Goal: Task Accomplishment & Management: Manage account settings

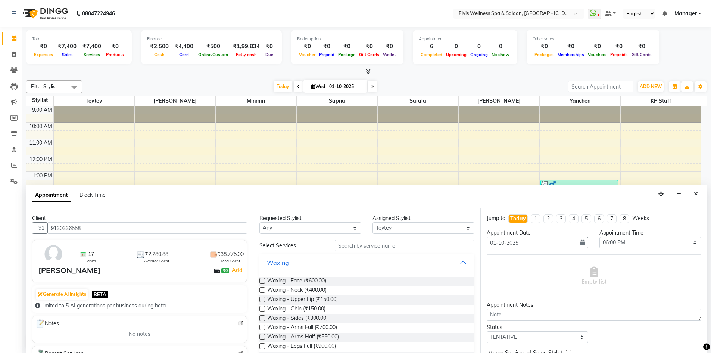
select select "46562"
select select "1080"
select select "tentative"
click at [694, 196] on button "Close" at bounding box center [696, 194] width 11 height 12
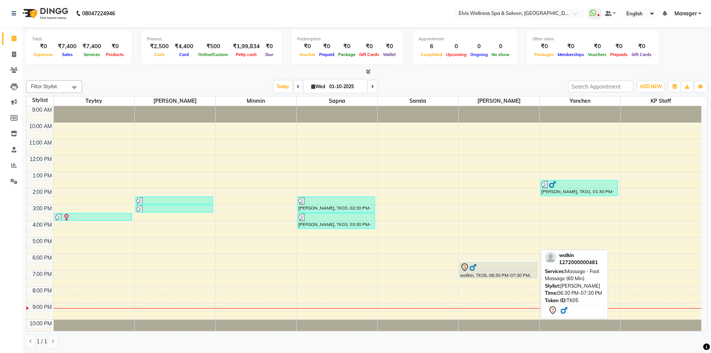
click at [508, 267] on div at bounding box center [498, 267] width 77 height 9
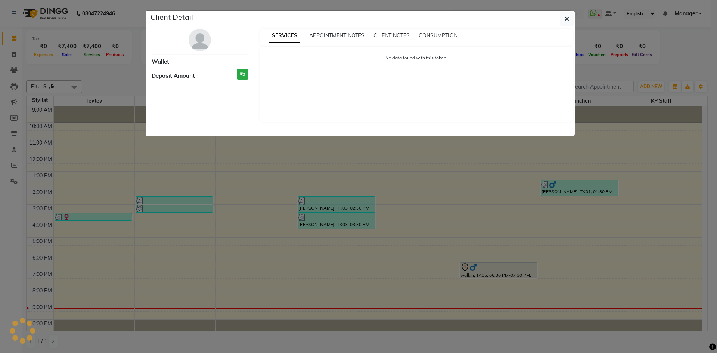
select select "7"
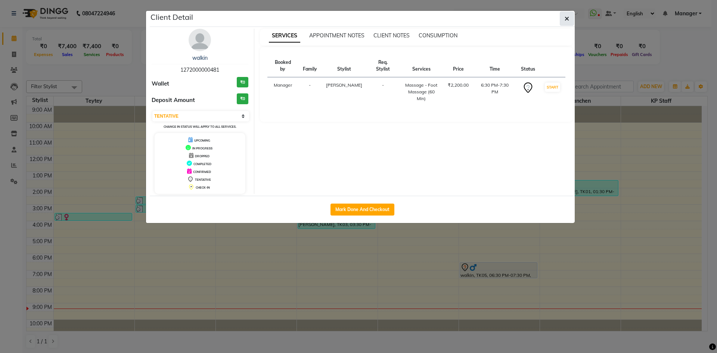
click at [567, 19] on icon "button" at bounding box center [567, 19] width 4 height 6
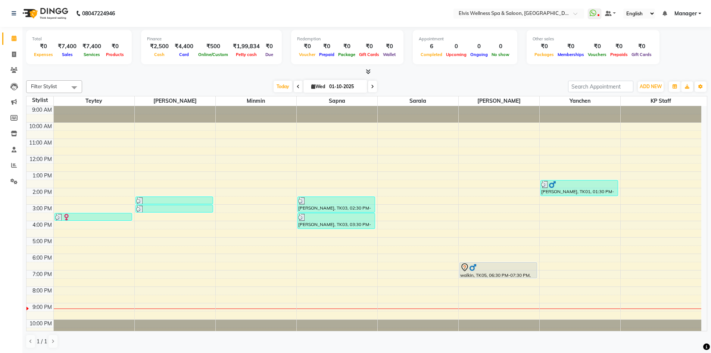
click at [161, 301] on div "9:00 AM 10:00 AM 11:00 AM 12:00 PM 1:00 PM 2:00 PM 3:00 PM 4:00 PM 5:00 PM 6:00…" at bounding box center [364, 221] width 675 height 230
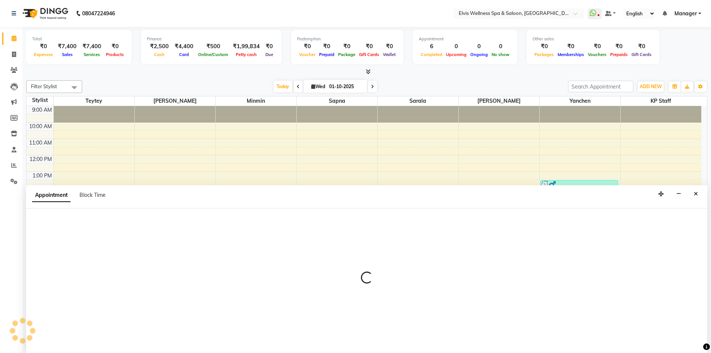
scroll to position [0, 0]
select select "46975"
select select "1230"
select select "tentative"
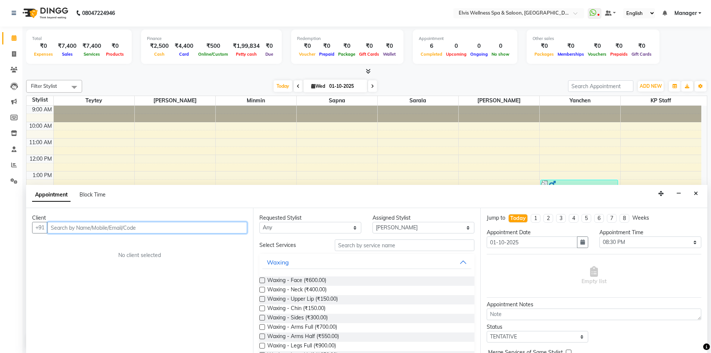
paste input "9098550436"
type input "9098550436"
click at [225, 230] on span "Add Client" at bounding box center [231, 227] width 25 height 7
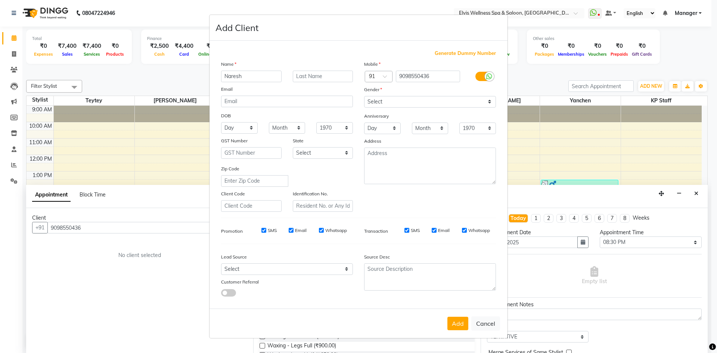
type input "Naresh"
click at [296, 77] on input "text" at bounding box center [323, 77] width 60 height 12
type input "Mittal"
click at [419, 106] on select "Select [DEMOGRAPHIC_DATA] [DEMOGRAPHIC_DATA] Other Prefer Not To Say" at bounding box center [430, 102] width 132 height 12
select select "[DEMOGRAPHIC_DATA]"
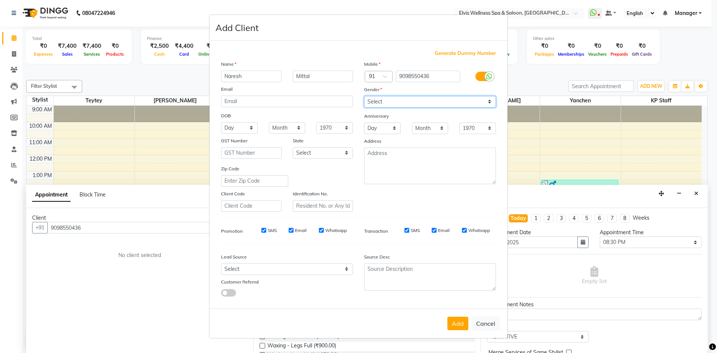
click at [364, 96] on select "Select [DEMOGRAPHIC_DATA] [DEMOGRAPHIC_DATA] Other Prefer Not To Say" at bounding box center [430, 102] width 132 height 12
click at [460, 324] on button "Add" at bounding box center [457, 323] width 21 height 13
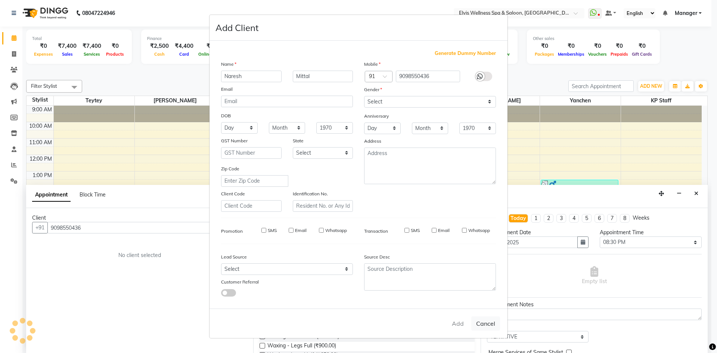
select select
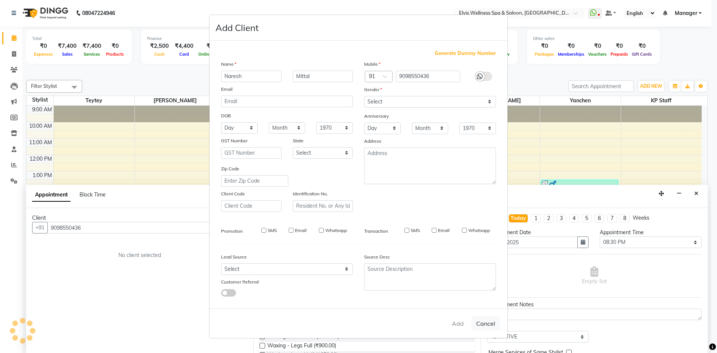
select select
checkbox input "false"
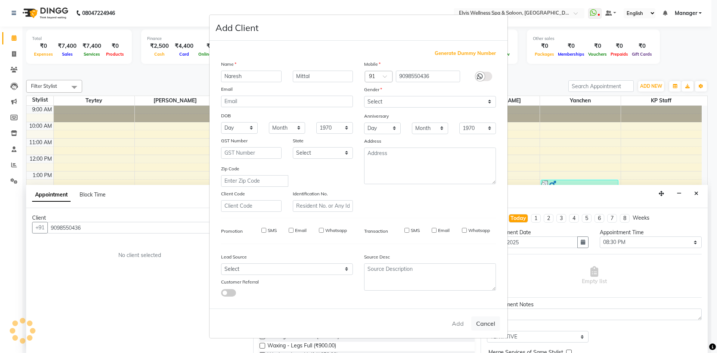
checkbox input "false"
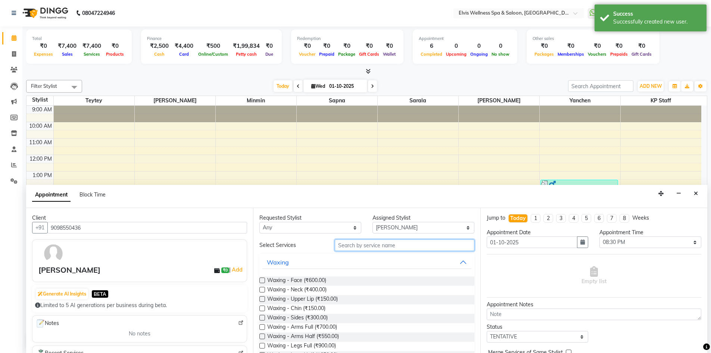
click at [364, 247] on input "text" at bounding box center [405, 245] width 140 height 12
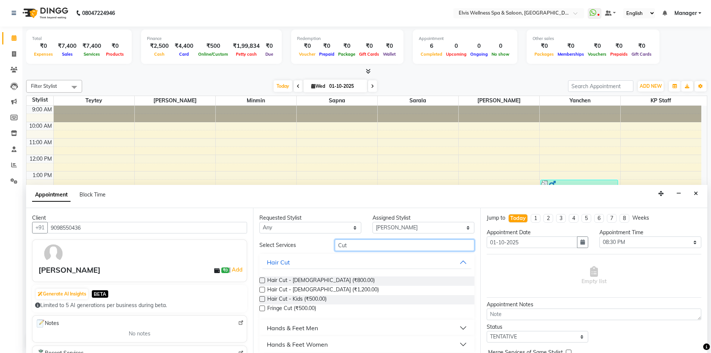
type input "Cut"
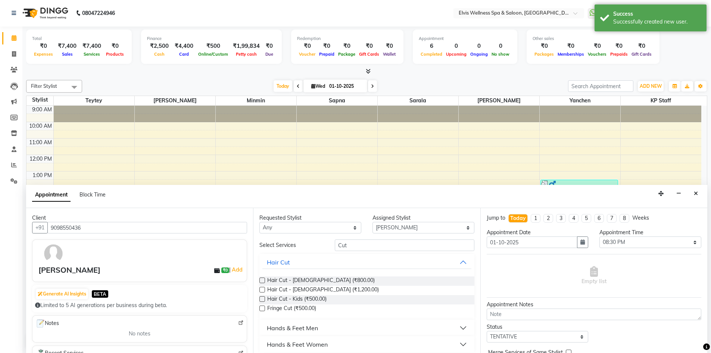
click at [261, 279] on label at bounding box center [263, 280] width 6 height 6
click at [261, 279] on input "checkbox" at bounding box center [262, 281] width 5 height 5
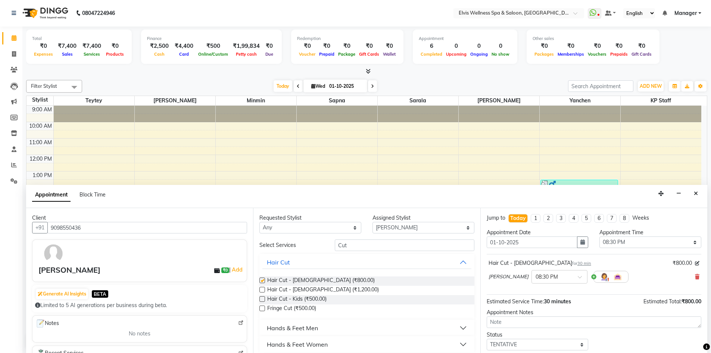
checkbox input "false"
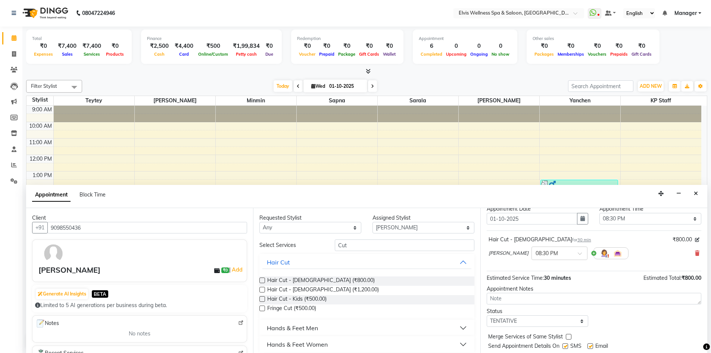
scroll to position [44, 0]
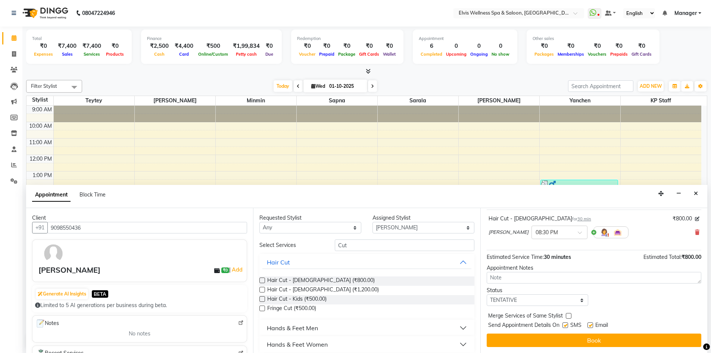
click at [565, 324] on label at bounding box center [566, 325] width 6 height 6
click at [565, 324] on input "checkbox" at bounding box center [565, 325] width 5 height 5
checkbox input "false"
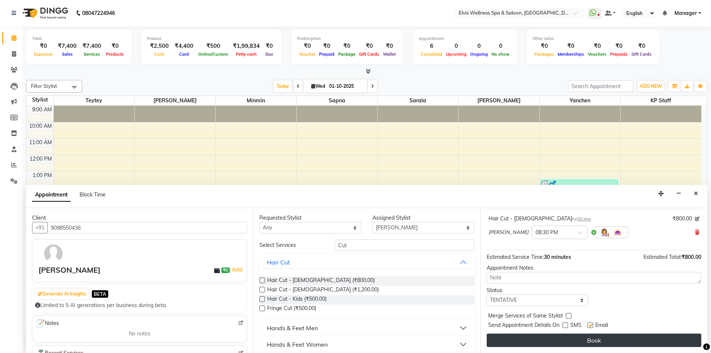
click at [566, 339] on button "Book" at bounding box center [594, 339] width 215 height 13
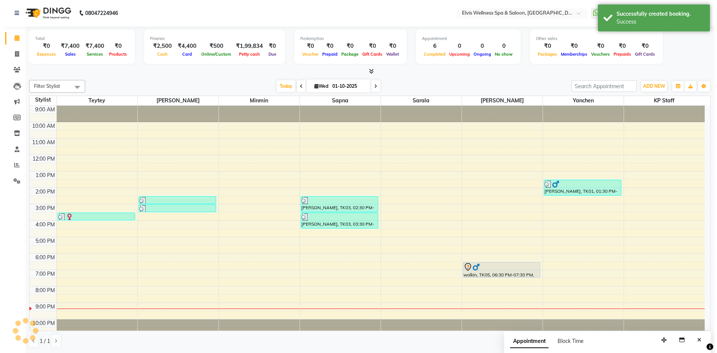
scroll to position [0, 0]
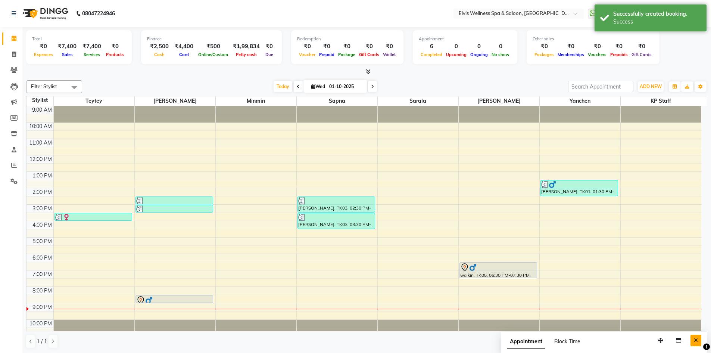
click at [696, 340] on icon "Close" at bounding box center [696, 340] width 4 height 5
drag, startPoint x: 186, startPoint y: 302, endPoint x: 186, endPoint y: 309, distance: 7.1
click at [186, 309] on div "[PERSON_NAME][GEOGRAPHIC_DATA], 02:30 PM-03:00 PM, Hair Cut - [DEMOGRAPHIC_DATA…" at bounding box center [175, 221] width 81 height 230
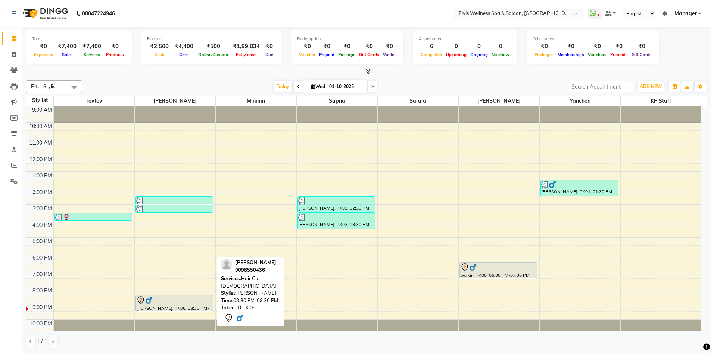
click at [204, 301] on div at bounding box center [174, 300] width 77 height 9
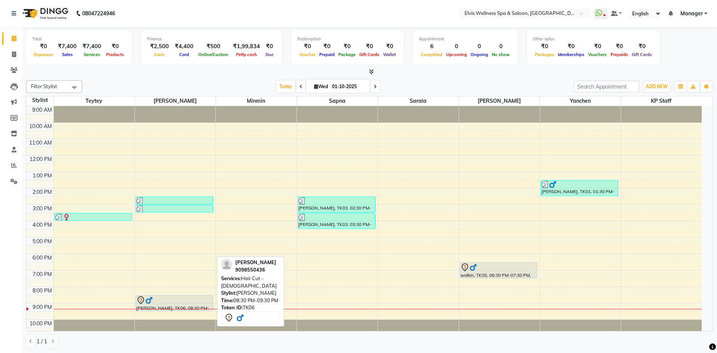
select select "7"
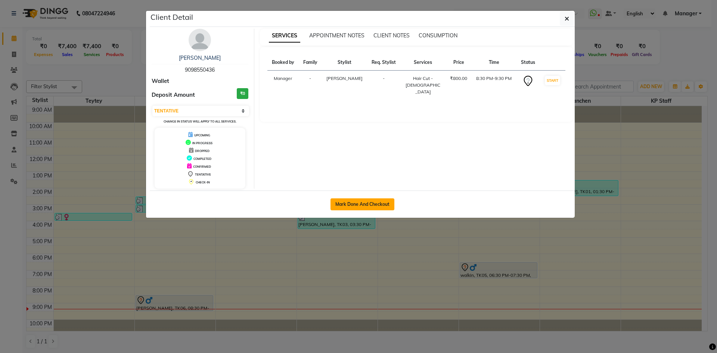
click at [373, 207] on button "Mark Done And Checkout" at bounding box center [362, 204] width 64 height 12
select select "service"
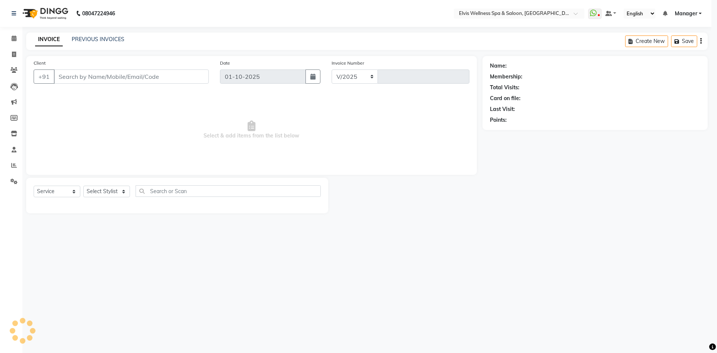
select select "6269"
type input "1882"
type input "9098550436"
select select "46975"
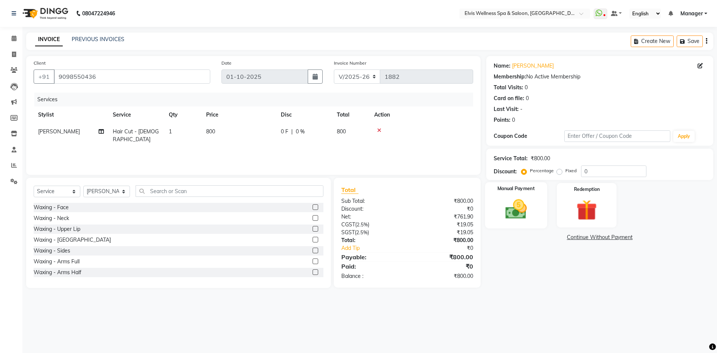
click at [500, 202] on img at bounding box center [516, 209] width 35 height 25
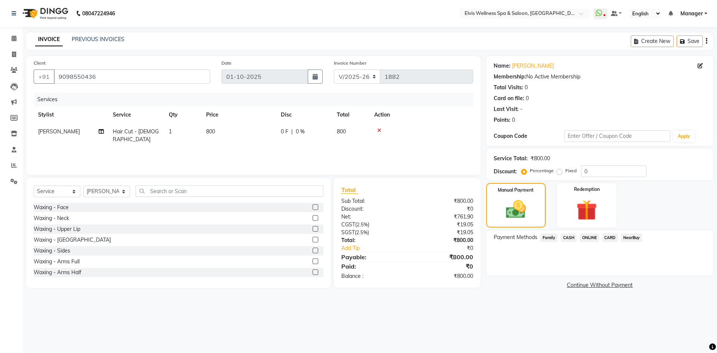
click at [567, 238] on span "CASH" at bounding box center [569, 237] width 16 height 9
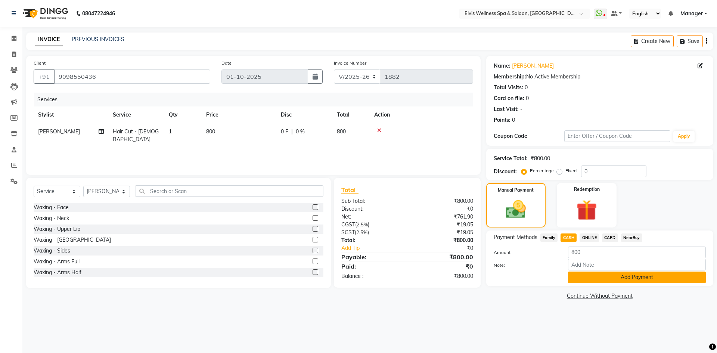
click at [596, 273] on button "Add Payment" at bounding box center [637, 277] width 138 height 12
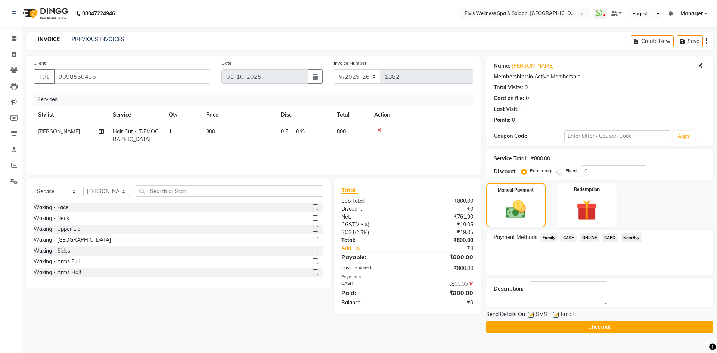
click at [532, 314] on label at bounding box center [531, 315] width 6 height 6
click at [532, 314] on input "checkbox" at bounding box center [530, 315] width 5 height 5
checkbox input "false"
click at [532, 322] on button "Checkout" at bounding box center [599, 327] width 227 height 12
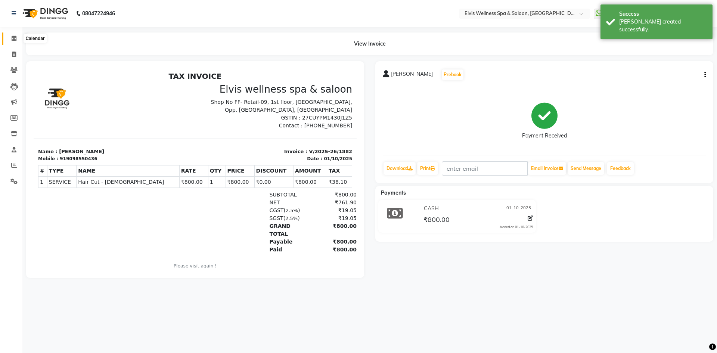
click at [18, 41] on span at bounding box center [13, 38] width 13 height 9
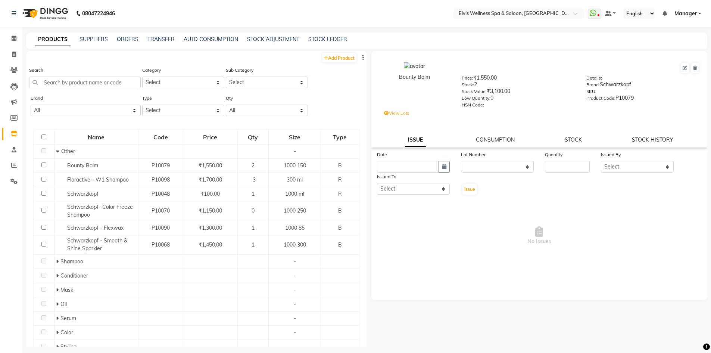
select select
click at [15, 37] on icon at bounding box center [14, 38] width 5 height 6
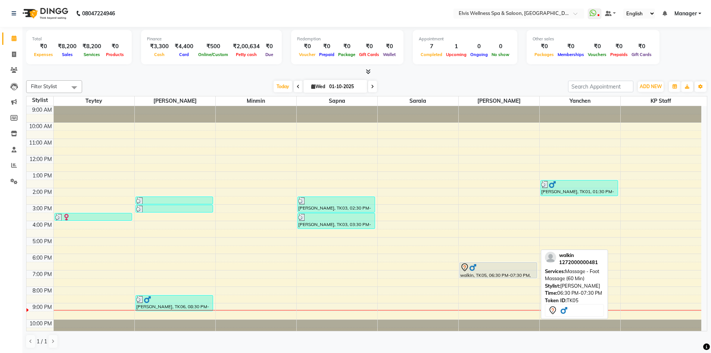
click at [496, 270] on div at bounding box center [498, 267] width 77 height 9
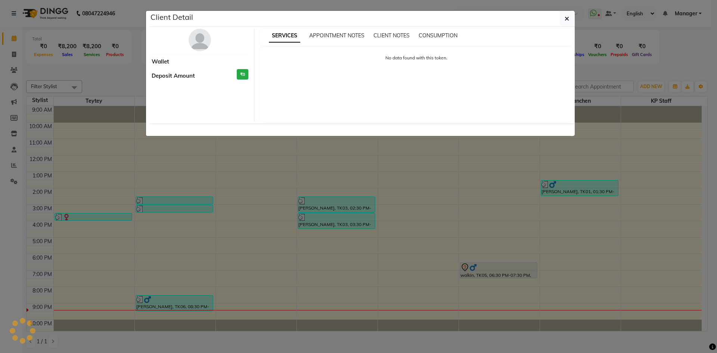
select select "7"
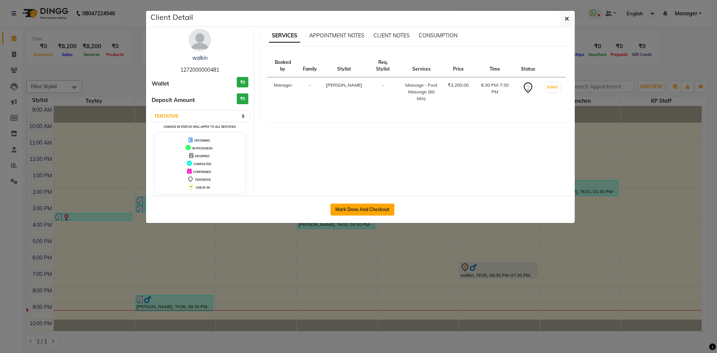
click at [353, 208] on button "Mark Done And Checkout" at bounding box center [362, 210] width 64 height 12
select select "6269"
select select "service"
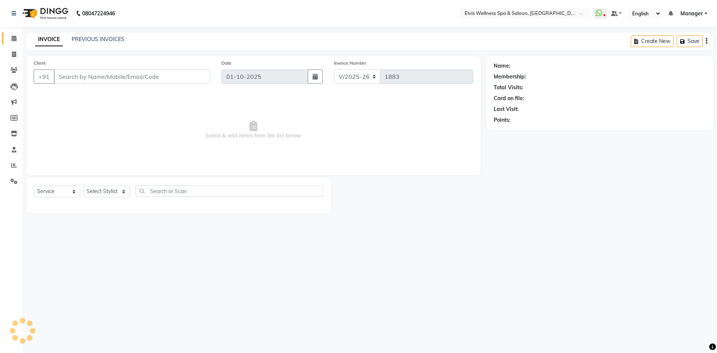
type input "1272000000481"
select select "70667"
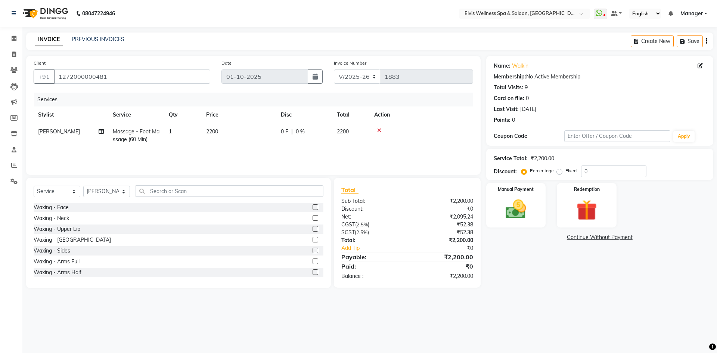
click at [565, 172] on label "Fixed" at bounding box center [570, 170] width 11 height 7
click at [558, 172] on input "Fixed" at bounding box center [560, 170] width 5 height 5
radio input "true"
click at [582, 174] on input "0" at bounding box center [613, 171] width 65 height 12
type input "200"
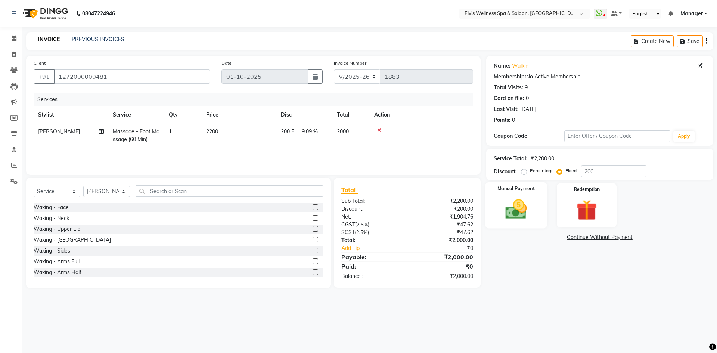
click at [519, 216] on img at bounding box center [516, 209] width 35 height 25
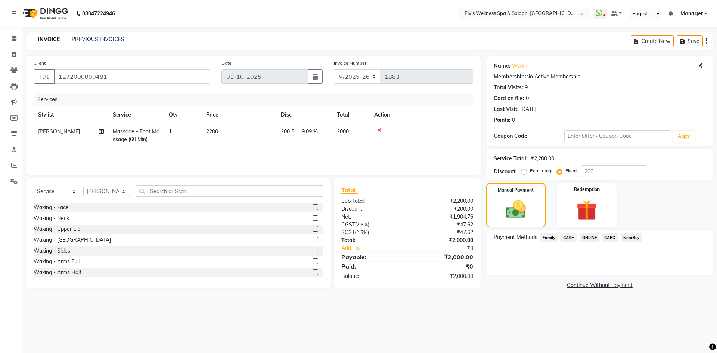
click at [593, 238] on span "ONLINE" at bounding box center [589, 237] width 19 height 9
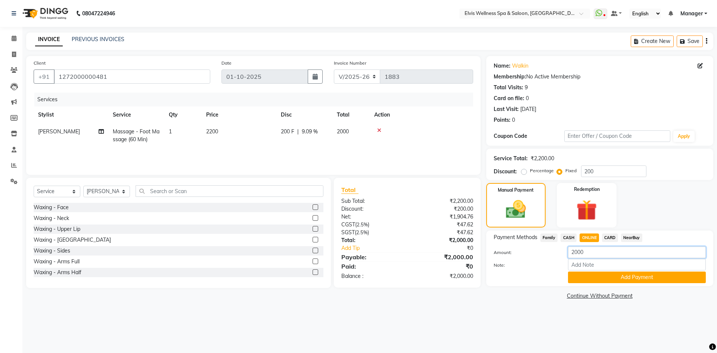
click at [595, 253] on input "2000" at bounding box center [637, 252] width 138 height 12
type input "2"
type input "1640"
click at [599, 281] on button "Add Payment" at bounding box center [637, 277] width 138 height 12
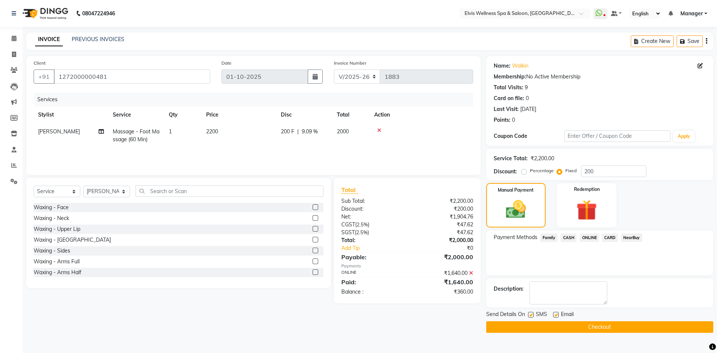
click at [569, 237] on span "CASH" at bounding box center [569, 237] width 16 height 9
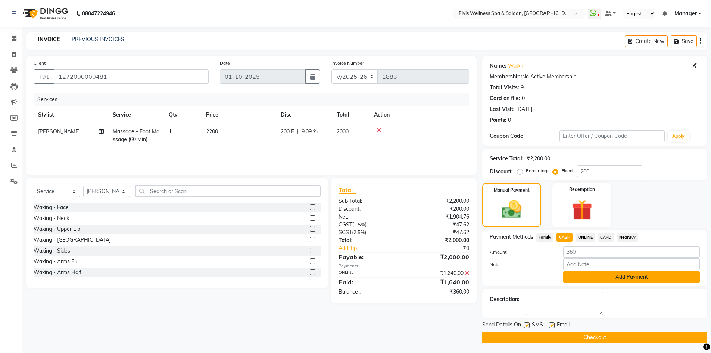
click at [612, 280] on button "Add Payment" at bounding box center [632, 277] width 137 height 12
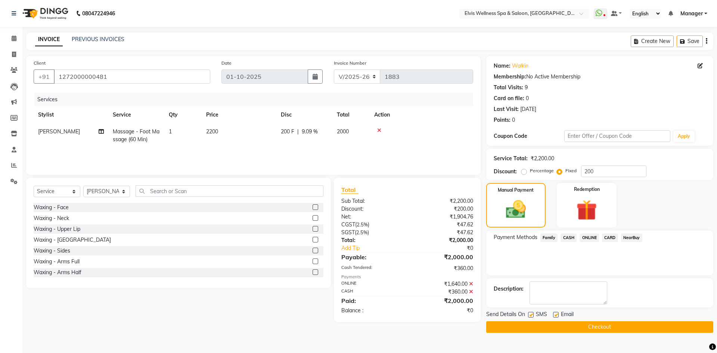
click at [533, 314] on label at bounding box center [531, 315] width 6 height 6
click at [533, 314] on input "checkbox" at bounding box center [530, 315] width 5 height 5
checkbox input "false"
click at [541, 330] on button "Checkout" at bounding box center [599, 327] width 227 height 12
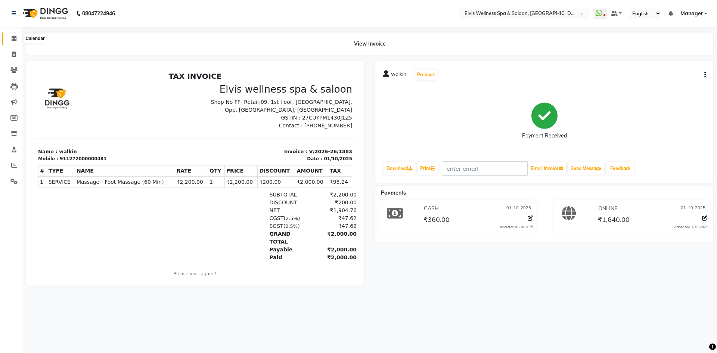
click at [11, 43] on span at bounding box center [13, 38] width 13 height 9
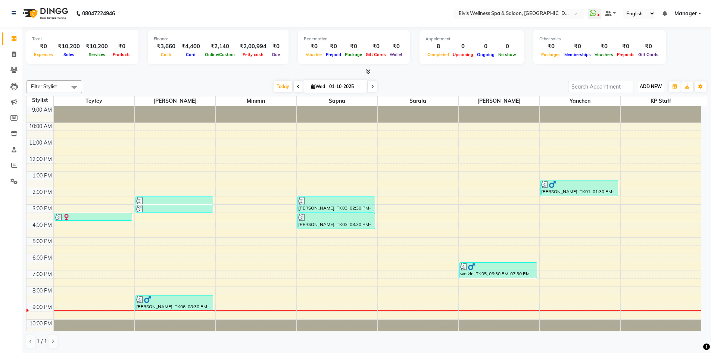
click at [654, 89] on span "ADD NEW" at bounding box center [651, 87] width 22 height 6
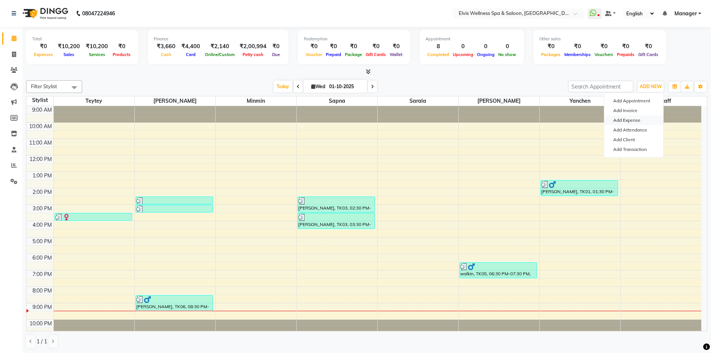
click at [630, 120] on link "Add Expense" at bounding box center [634, 120] width 59 height 10
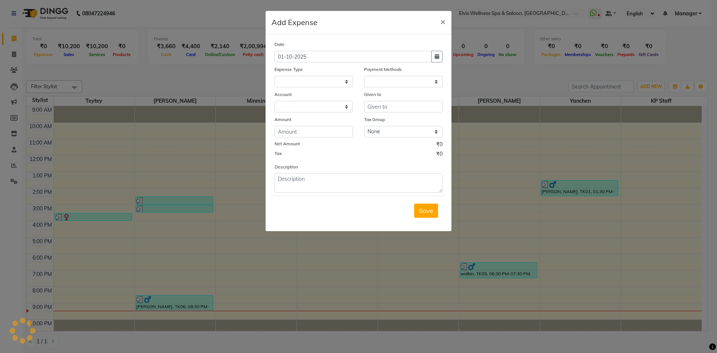
select select
select select "1"
select select "5263"
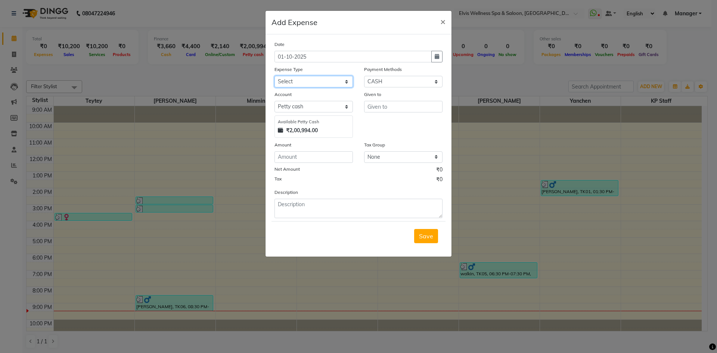
click at [319, 84] on select "Select Advance Salary Amandeep Carpainter Amma Bungalow Rent Cash Deposited to …" at bounding box center [313, 82] width 78 height 12
click at [304, 108] on select "Select Petty cash Default account" at bounding box center [313, 107] width 78 height 12
click at [346, 108] on select "Select Petty cash Default account" at bounding box center [313, 107] width 78 height 12
click at [347, 103] on select "Select Petty cash Default account" at bounding box center [313, 107] width 78 height 12
click at [346, 83] on select "Select Advance Salary Amandeep Carpainter Amma Bungalow Rent Cash Deposited to …" at bounding box center [313, 82] width 78 height 12
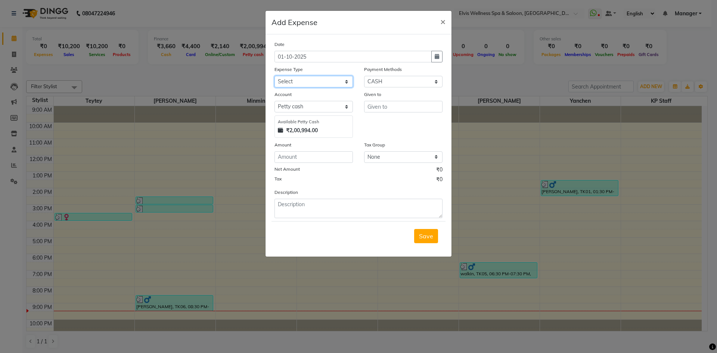
select select "13556"
click at [274, 76] on select "Select Advance Salary Amandeep Carpainter Amma Bungalow Rent Cash Deposited to …" at bounding box center [313, 82] width 78 height 12
click at [372, 107] on input "text" at bounding box center [403, 107] width 78 height 12
type input "A.P. Enterprises"
click at [283, 161] on input "number" at bounding box center [313, 157] width 78 height 12
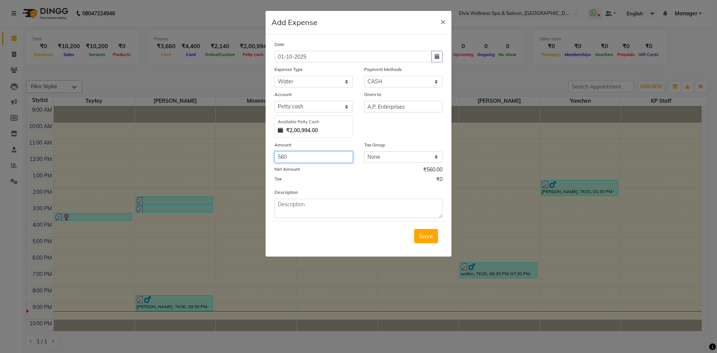
type input "560"
click at [311, 213] on textarea at bounding box center [358, 208] width 168 height 19
type textarea "@"
type textarea "20 Ltr Jar"
click at [430, 239] on span "Save" at bounding box center [426, 235] width 14 height 7
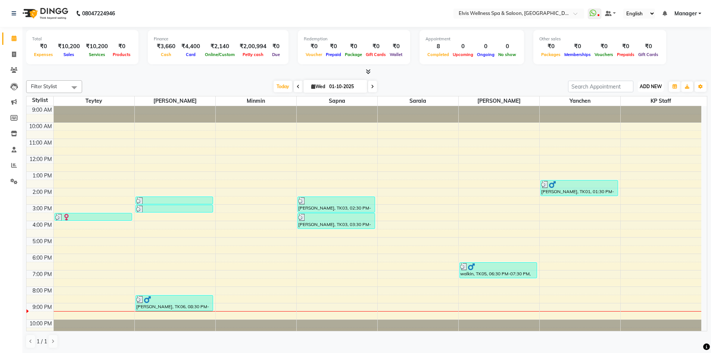
click at [643, 87] on span "ADD NEW" at bounding box center [651, 87] width 22 height 6
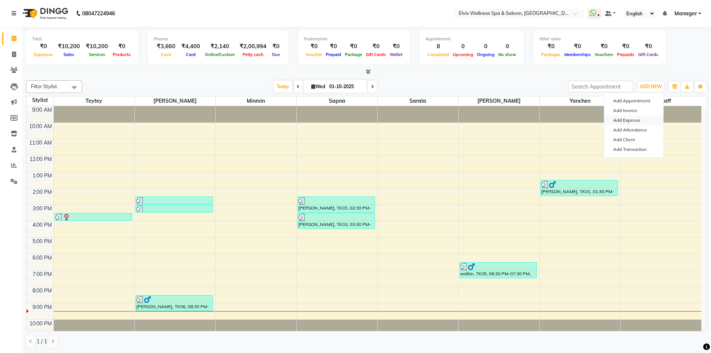
click at [628, 123] on link "Add Expense" at bounding box center [634, 120] width 59 height 10
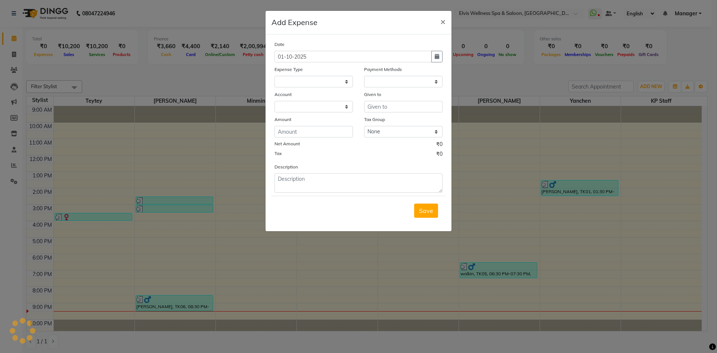
select select
select select "1"
select select "5263"
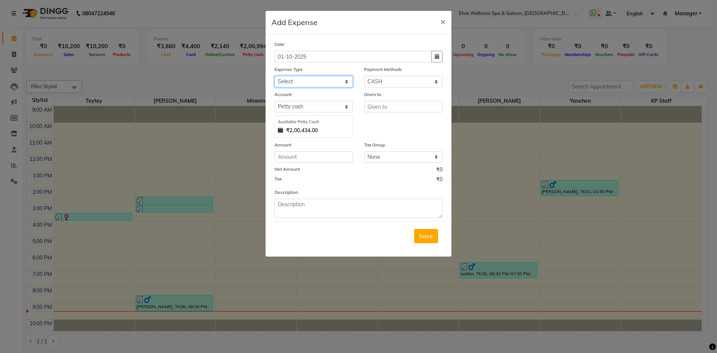
click at [298, 86] on select "Select Advance Salary Amandeep Carpainter Amma Bungalow Rent Cash Deposited to …" at bounding box center [313, 82] width 78 height 12
select select "13680"
click at [274, 76] on select "Select Advance Salary Amandeep Carpainter Amma Bungalow Rent Cash Deposited to …" at bounding box center [313, 82] width 78 height 12
click at [379, 108] on input "text" at bounding box center [403, 107] width 78 height 12
type input "Mahesh"
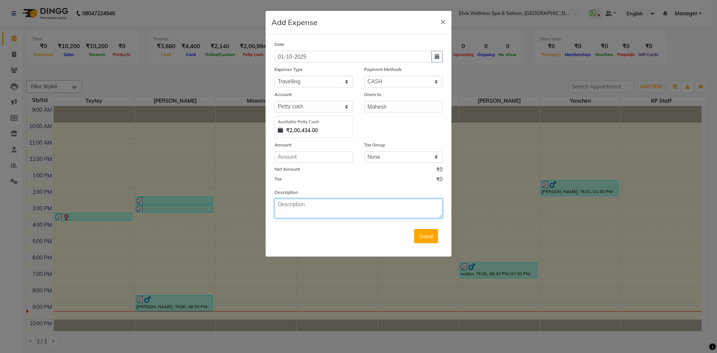
click at [292, 208] on textarea at bounding box center [358, 208] width 168 height 19
click at [292, 157] on input "number" at bounding box center [313, 157] width 78 height 12
type input "100"
click at [295, 208] on textarea at bounding box center [358, 208] width 168 height 19
click at [426, 236] on span "Save" at bounding box center [426, 235] width 14 height 7
